Goal: Task Accomplishment & Management: Use online tool/utility

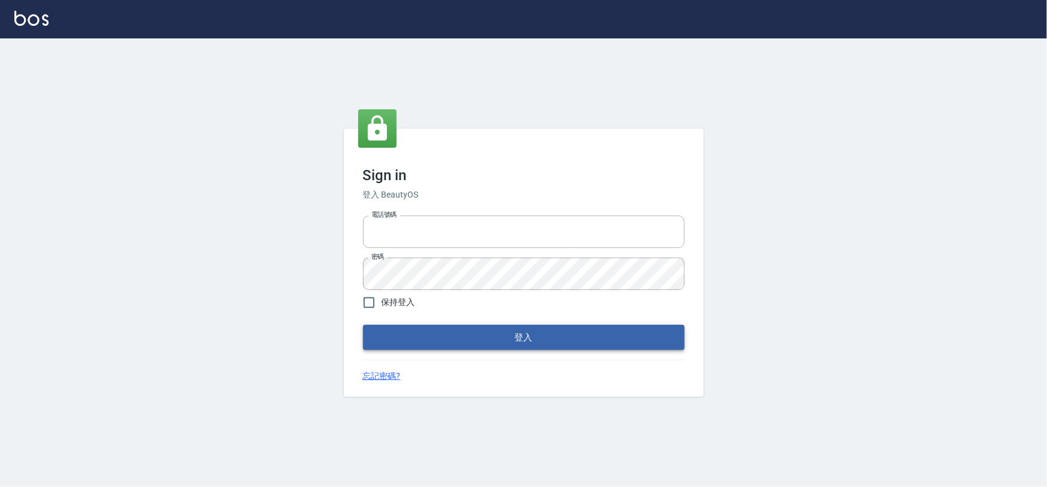
type input "0975575780"
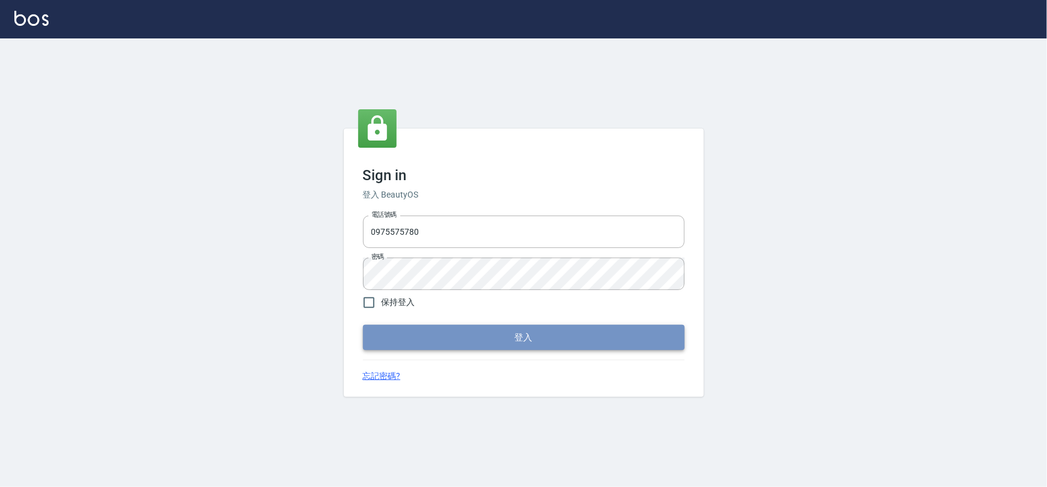
click at [526, 338] on button "登入" at bounding box center [524, 337] width 322 height 25
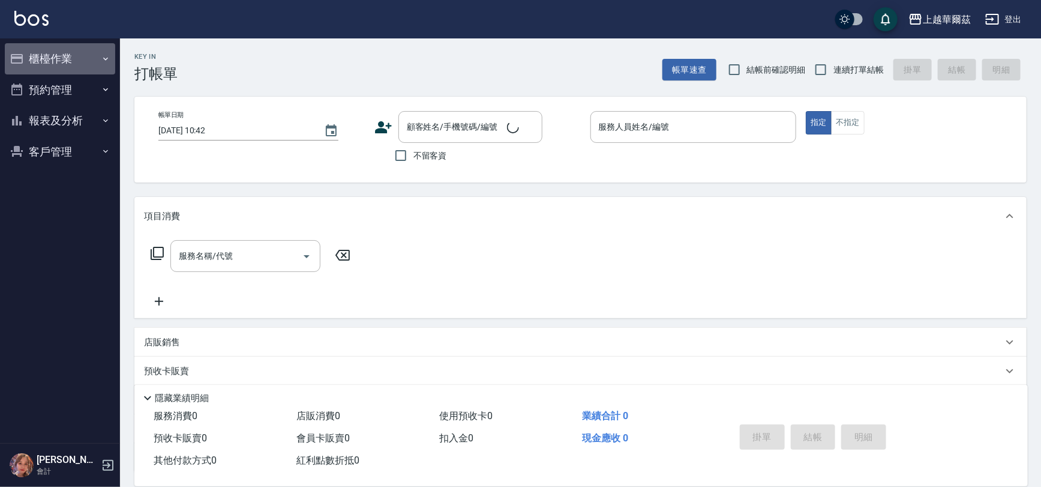
click at [55, 62] on button "櫃檯作業" at bounding box center [60, 58] width 110 height 31
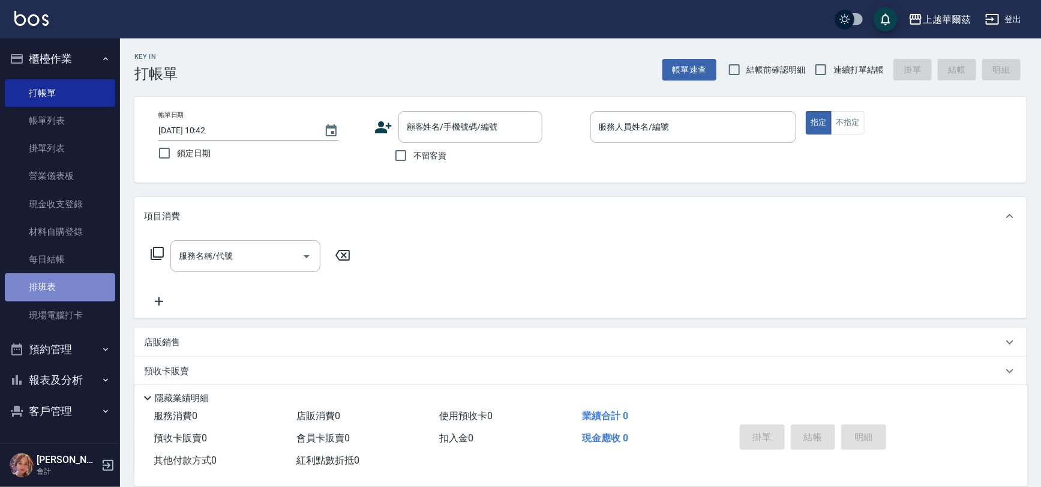
click at [63, 295] on link "排班表" at bounding box center [60, 287] width 110 height 28
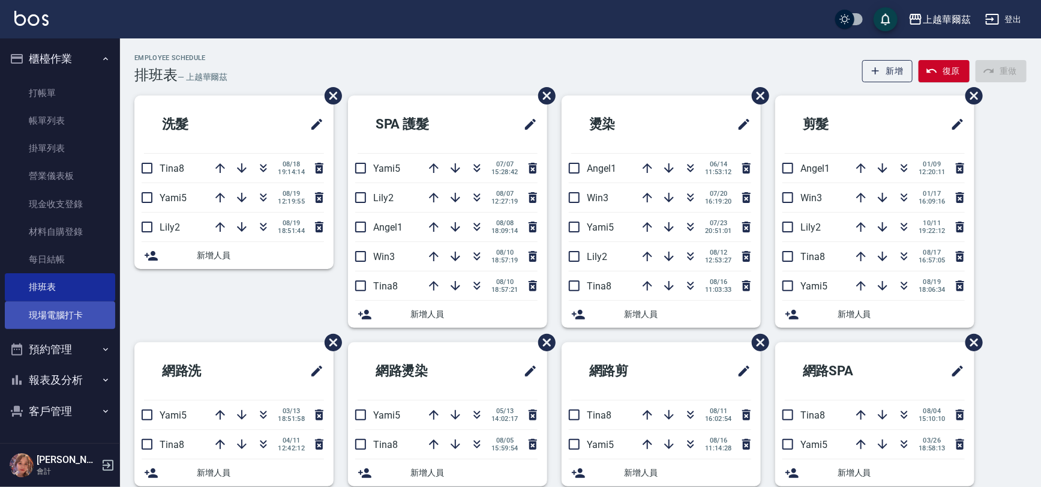
click at [63, 312] on link "現場電腦打卡" at bounding box center [60, 315] width 110 height 28
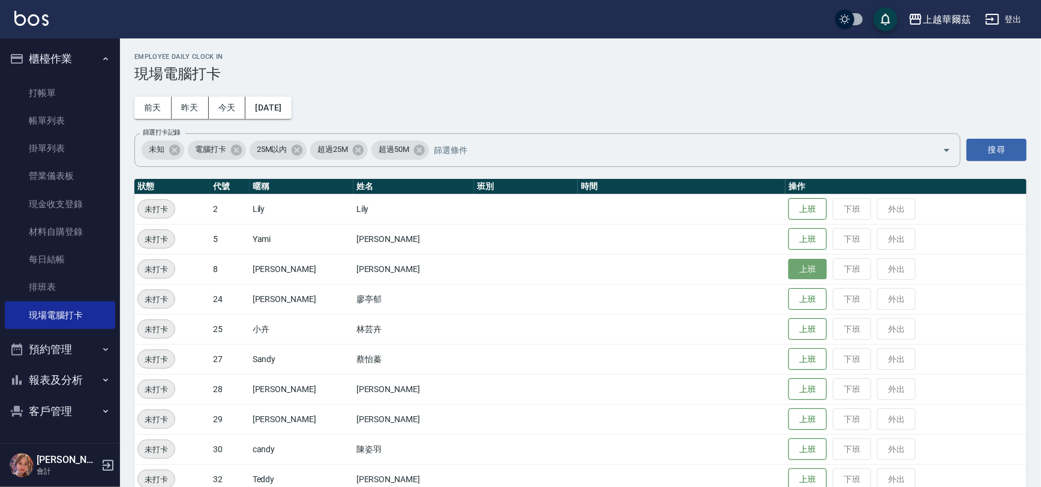
click at [789, 265] on button "上班" at bounding box center [808, 269] width 38 height 21
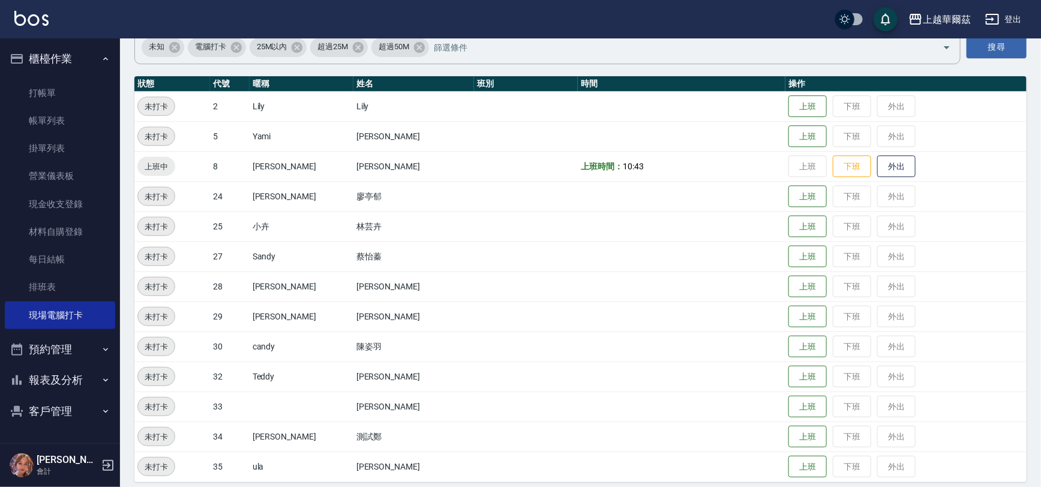
scroll to position [112, 0]
